Goal: Navigation & Orientation: Find specific page/section

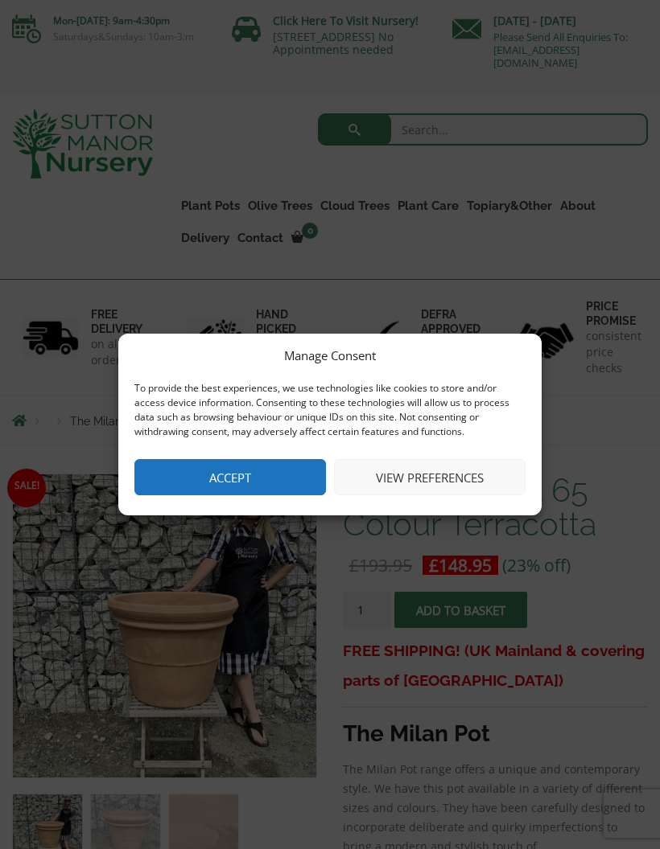
click at [282, 480] on button "Accept" at bounding box center [229, 477] width 191 height 36
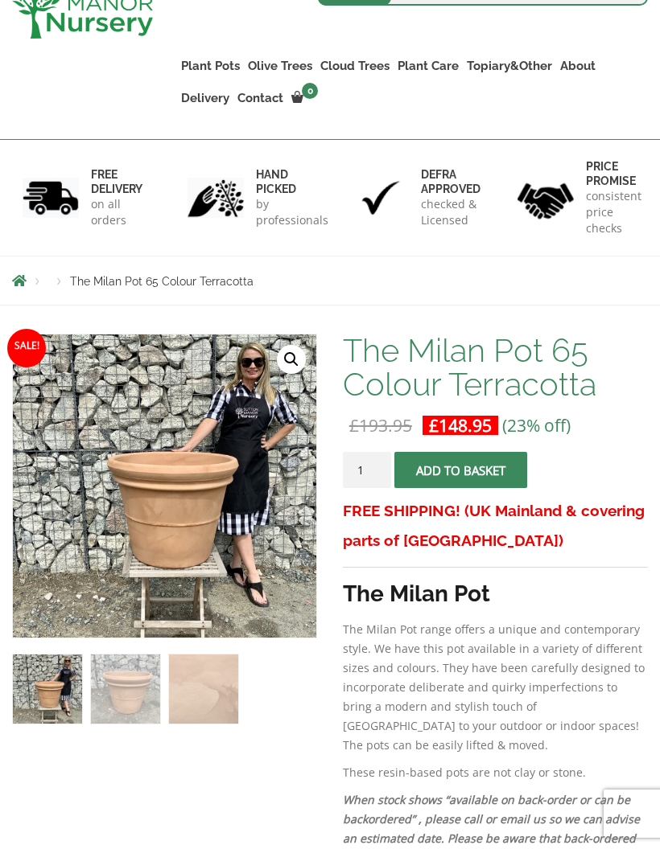
scroll to position [182, 0]
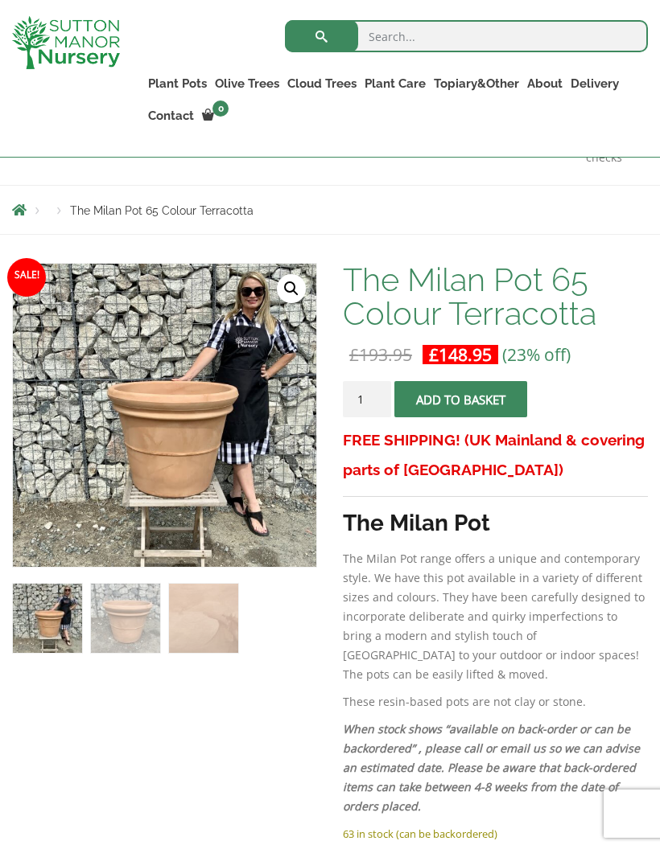
click at [288, 298] on link "🔍" at bounding box center [291, 288] width 29 height 29
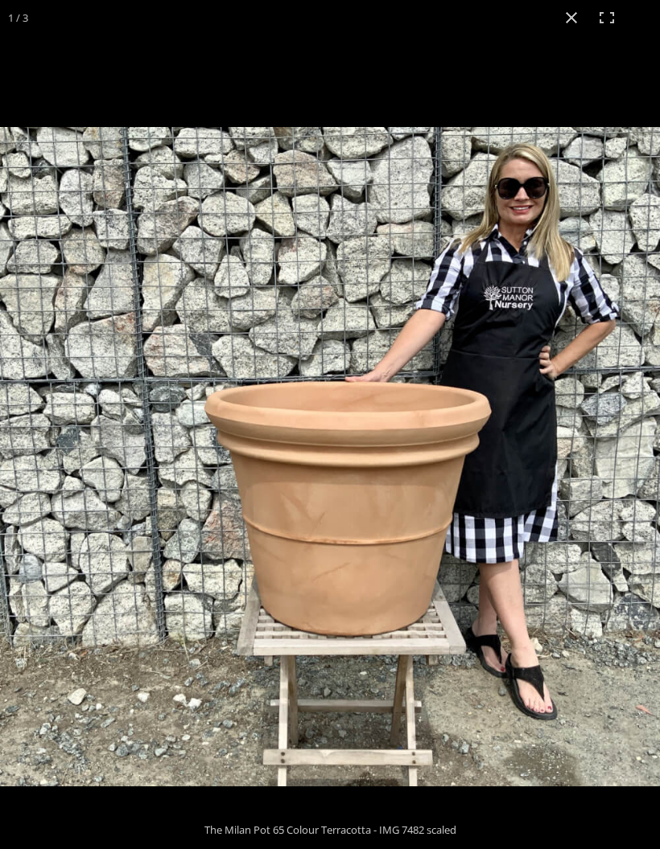
click at [576, 27] on button "Close (Esc)" at bounding box center [570, 17] width 35 height 35
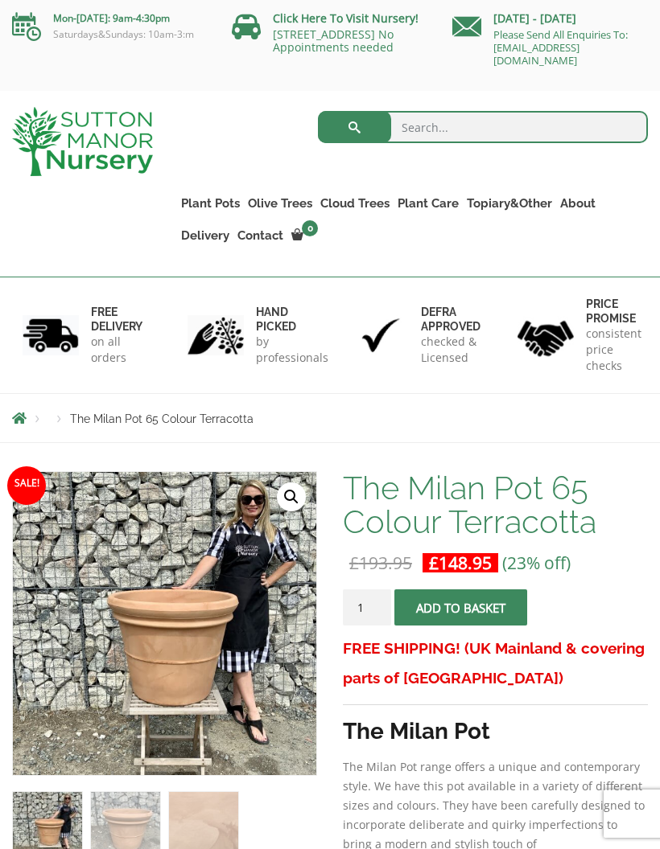
scroll to position [0, 0]
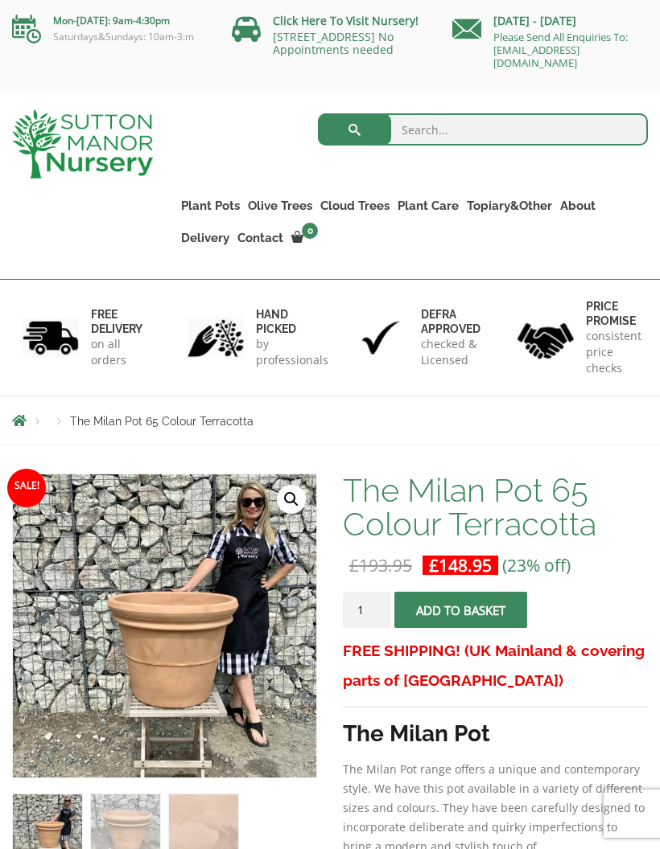
click at [0, 0] on link "100% Italian Terracotta" at bounding box center [0, 0] width 0 height 0
click at [0, 0] on link "Vietnamese Terracotta" at bounding box center [0, 0] width 0 height 0
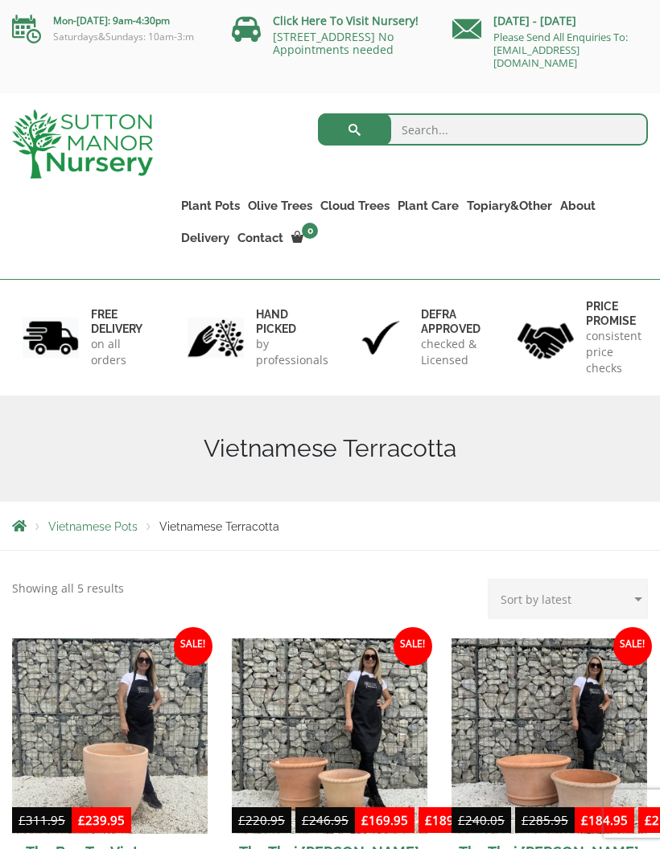
click at [0, 0] on link "Rolled Rim Classico" at bounding box center [0, 0] width 0 height 0
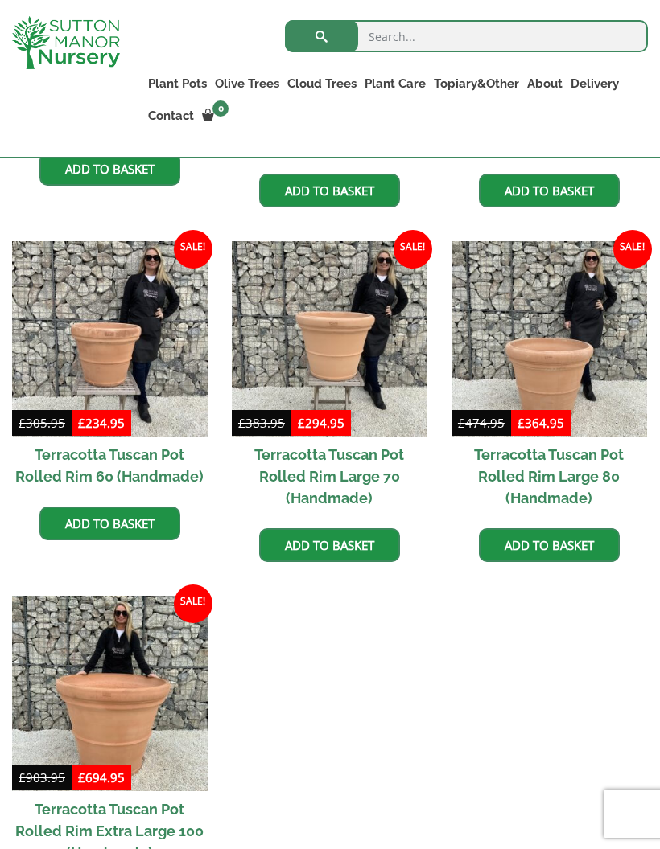
scroll to position [1095, 0]
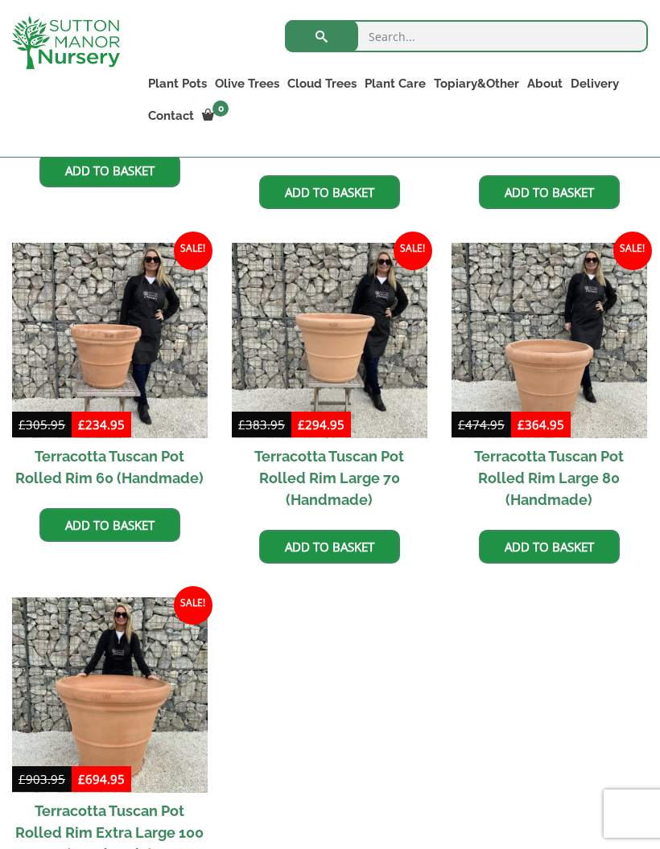
click at [596, 359] on img at bounding box center [548, 340] width 195 height 195
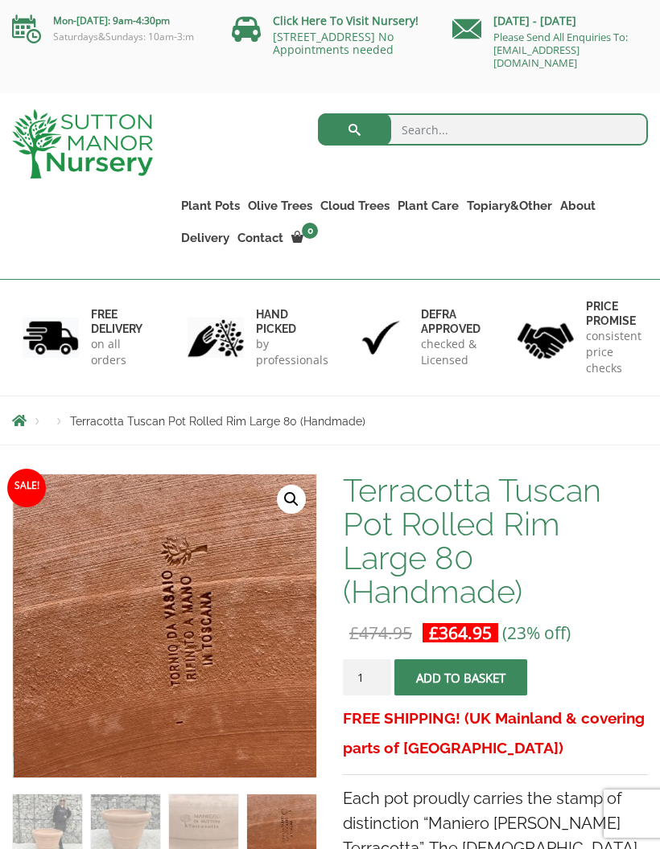
click at [136, 166] on img at bounding box center [82, 143] width 141 height 69
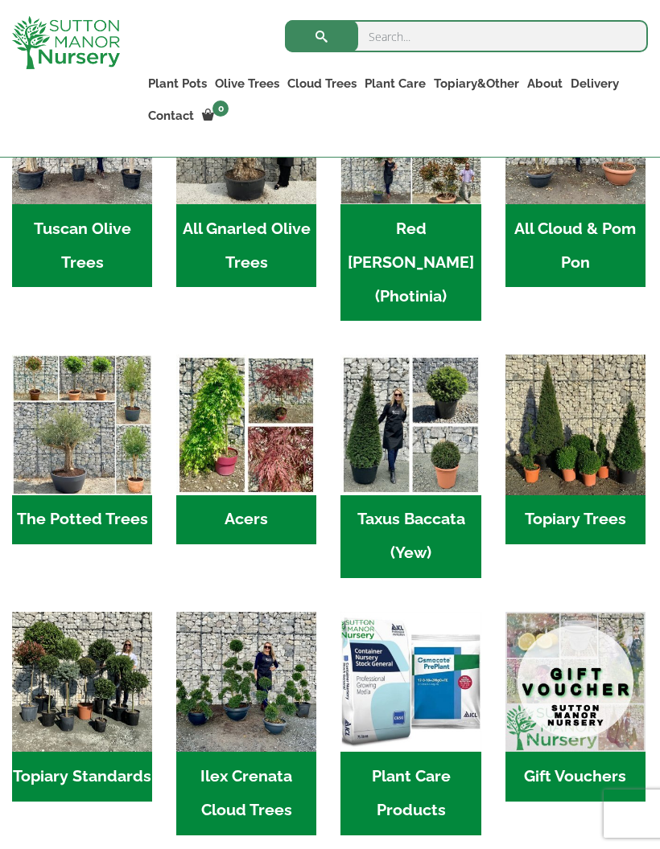
scroll to position [833, 0]
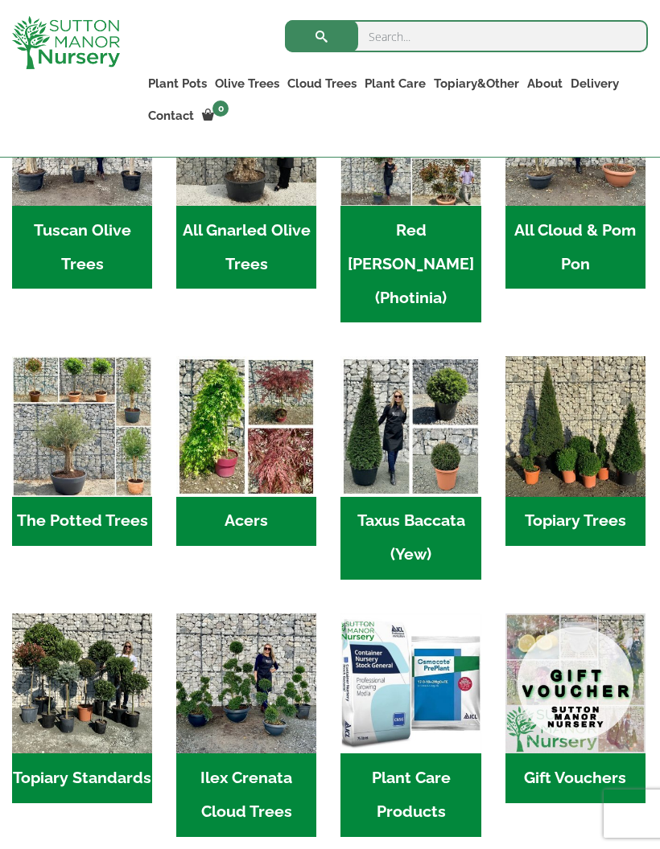
click at [113, 497] on h2 "The Potted Trees (1)" at bounding box center [82, 522] width 140 height 50
